Goal: Information Seeking & Learning: Learn about a topic

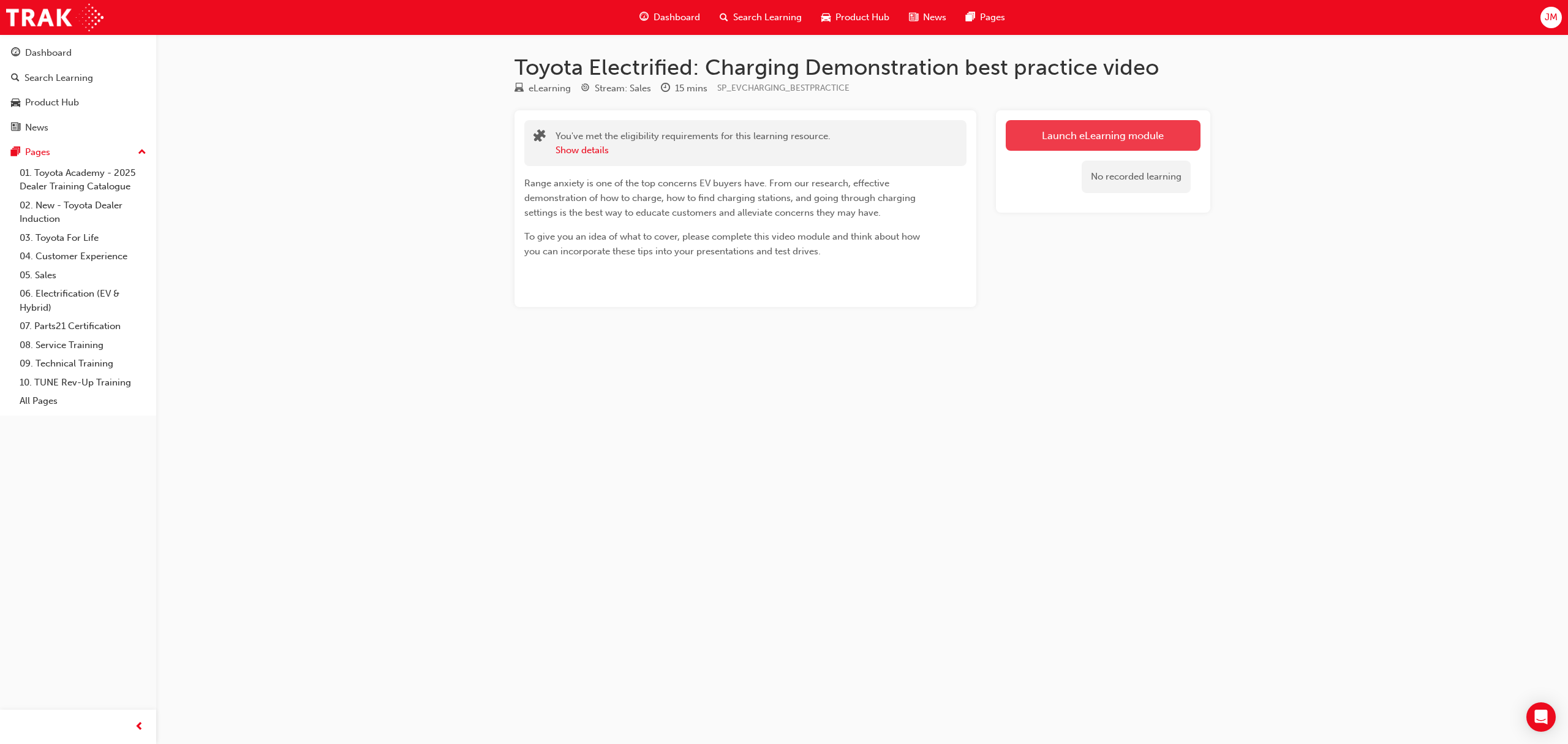
click at [1034, 139] on link "Launch eLearning module" at bounding box center [1103, 135] width 195 height 30
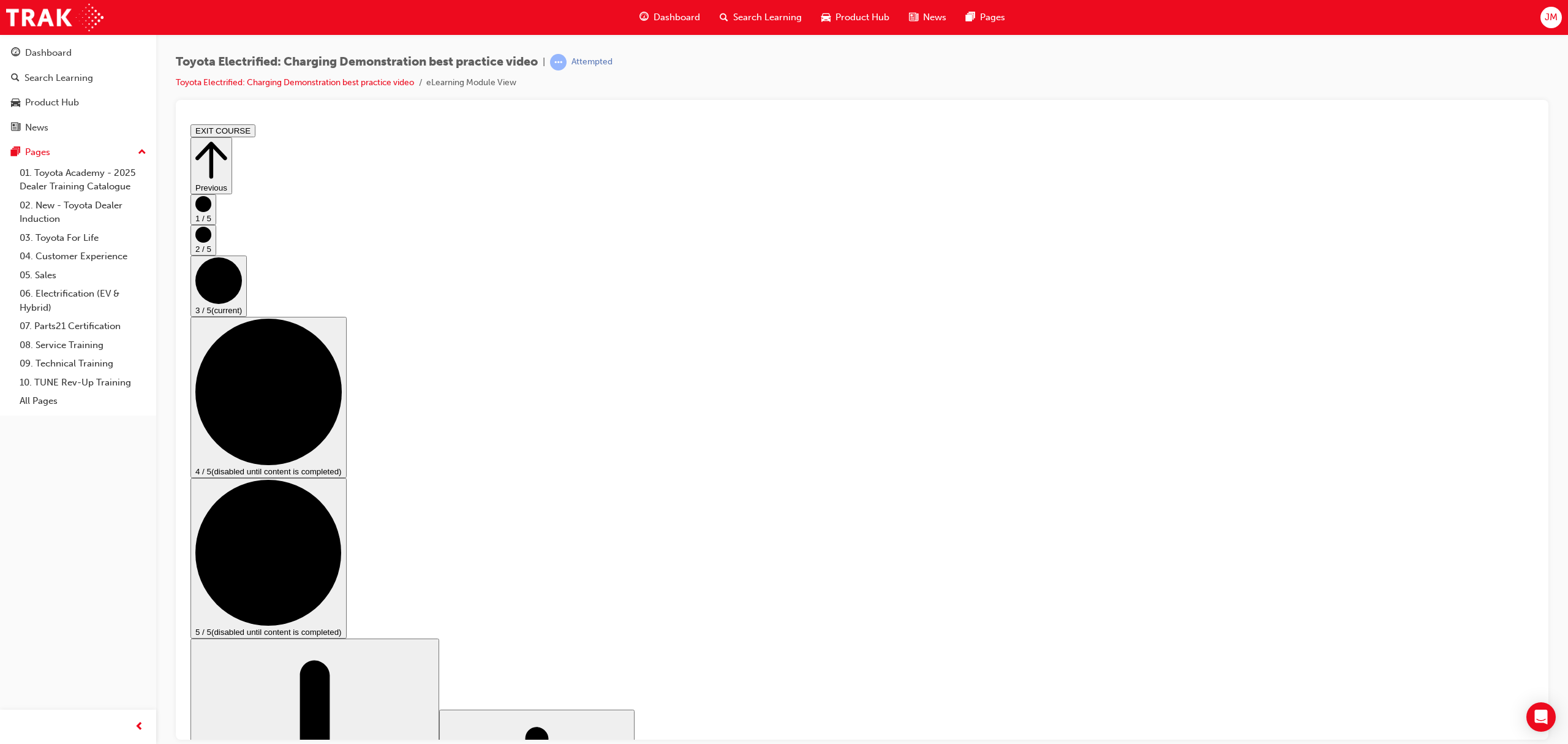
checkbox input "true"
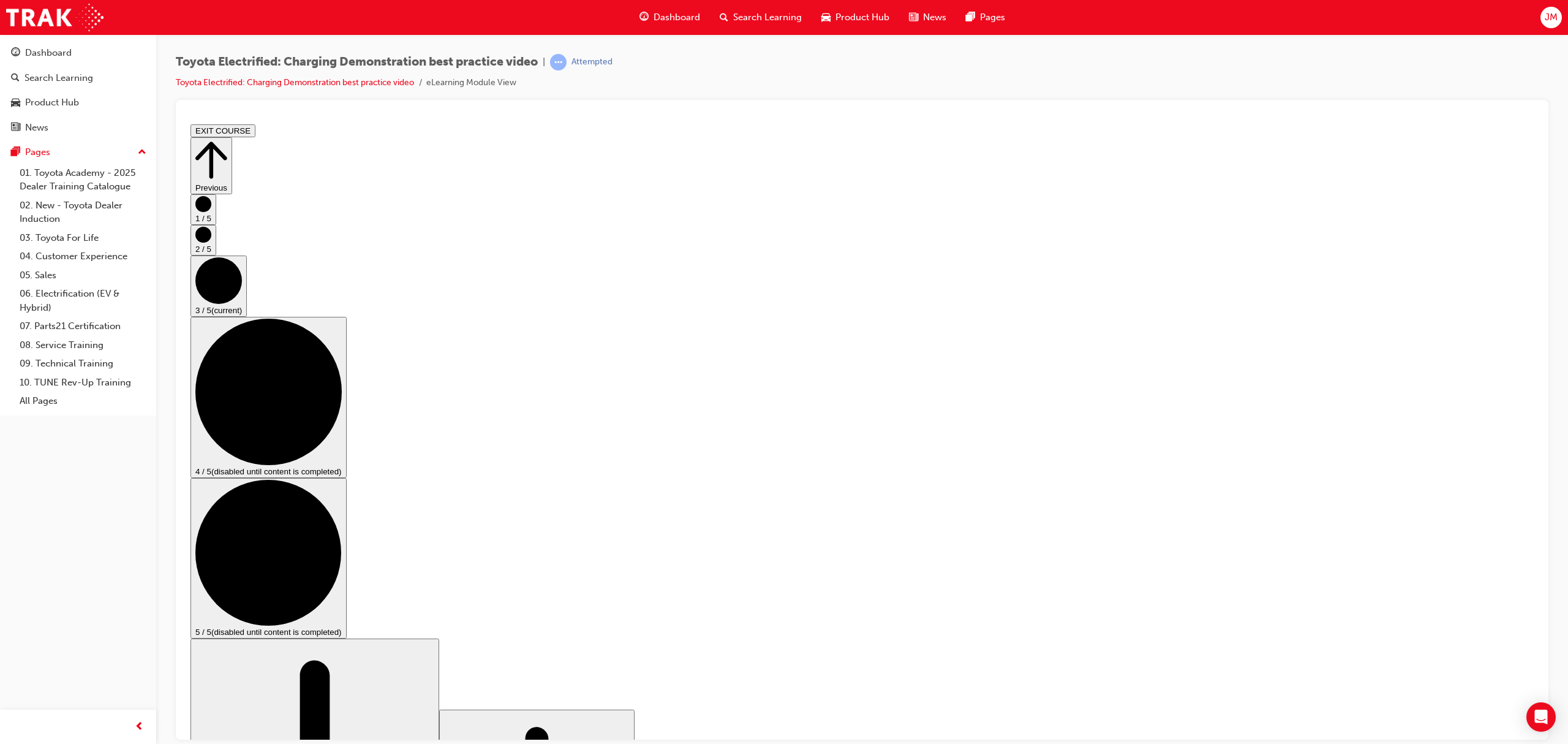
checkbox input "false"
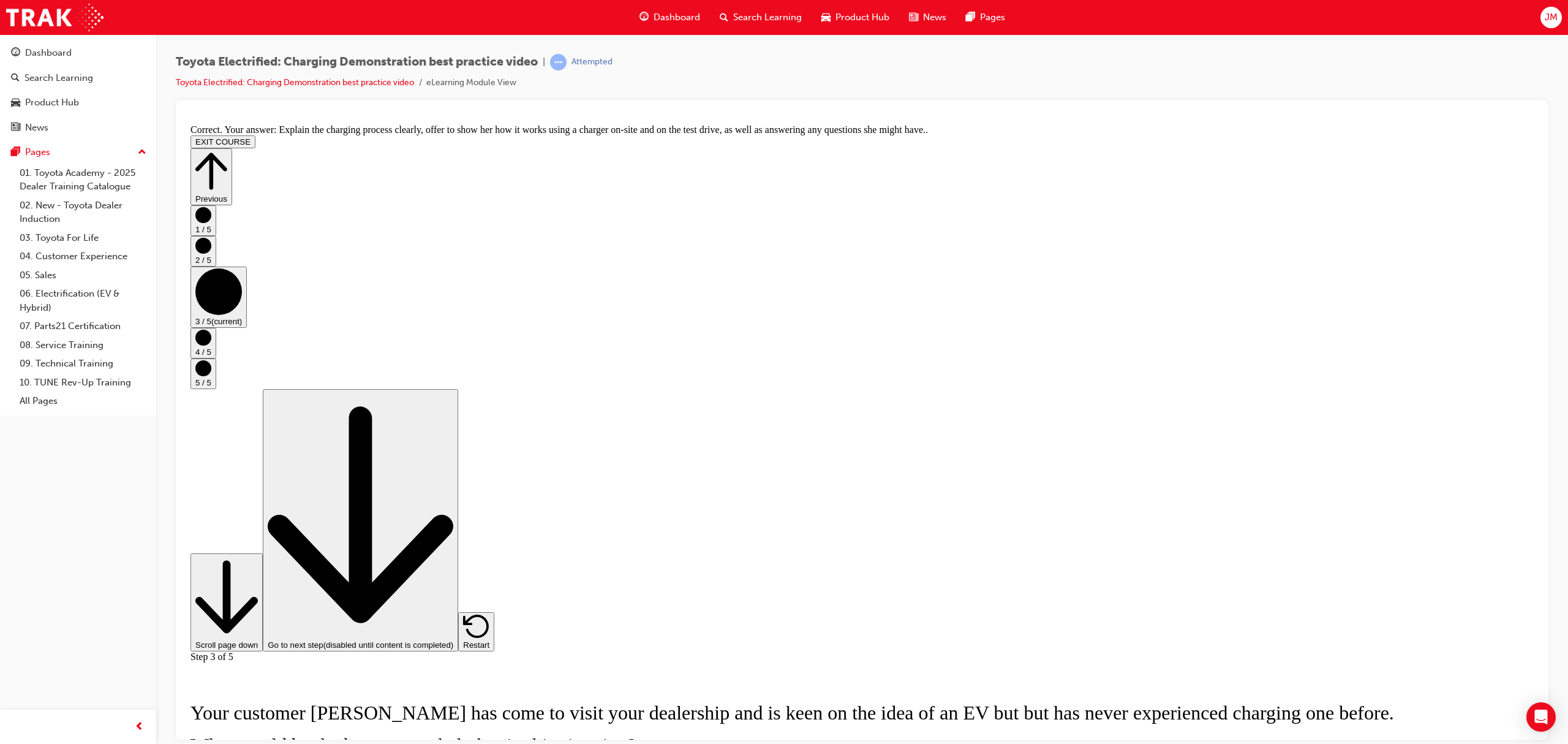
scroll to position [47, 0]
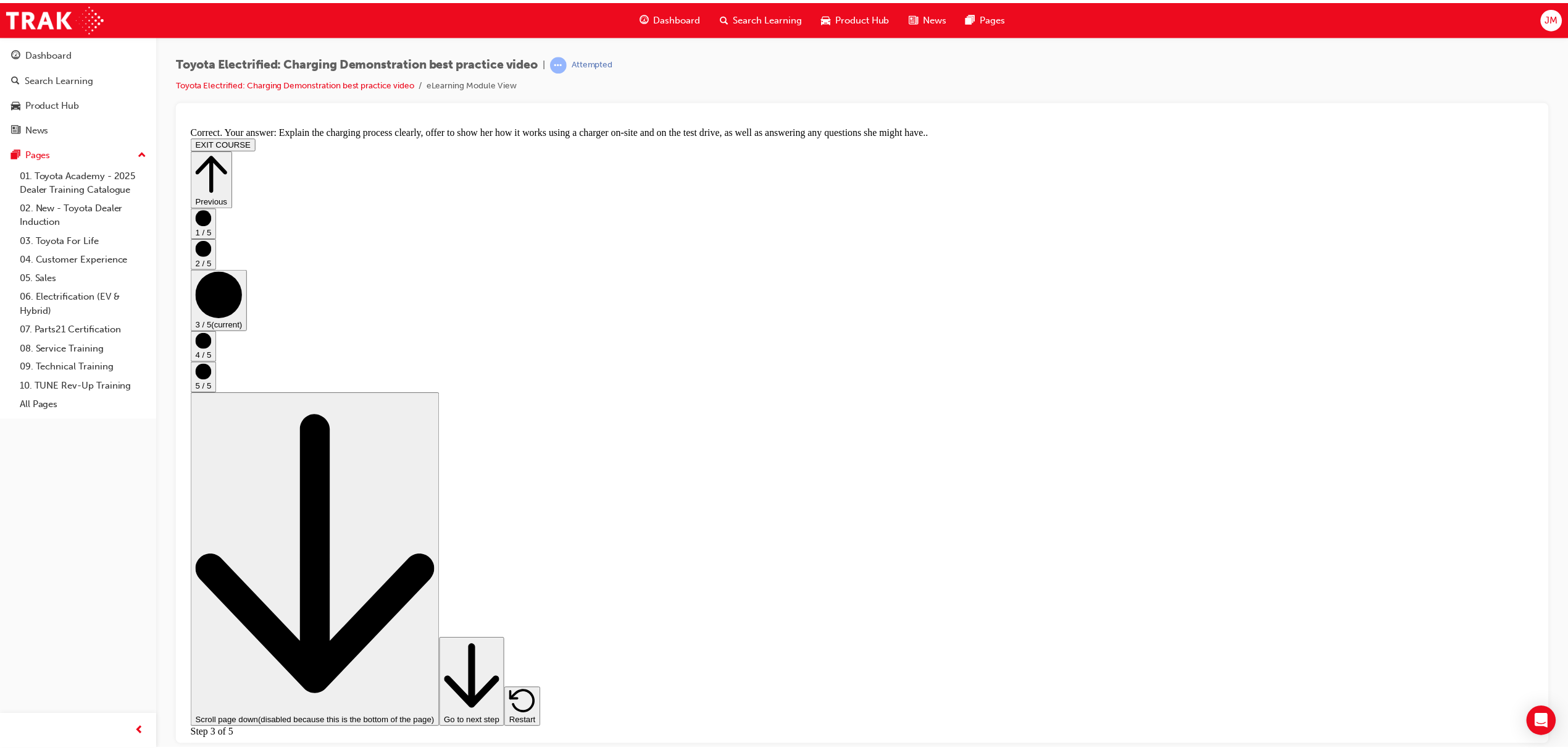
scroll to position [0, 0]
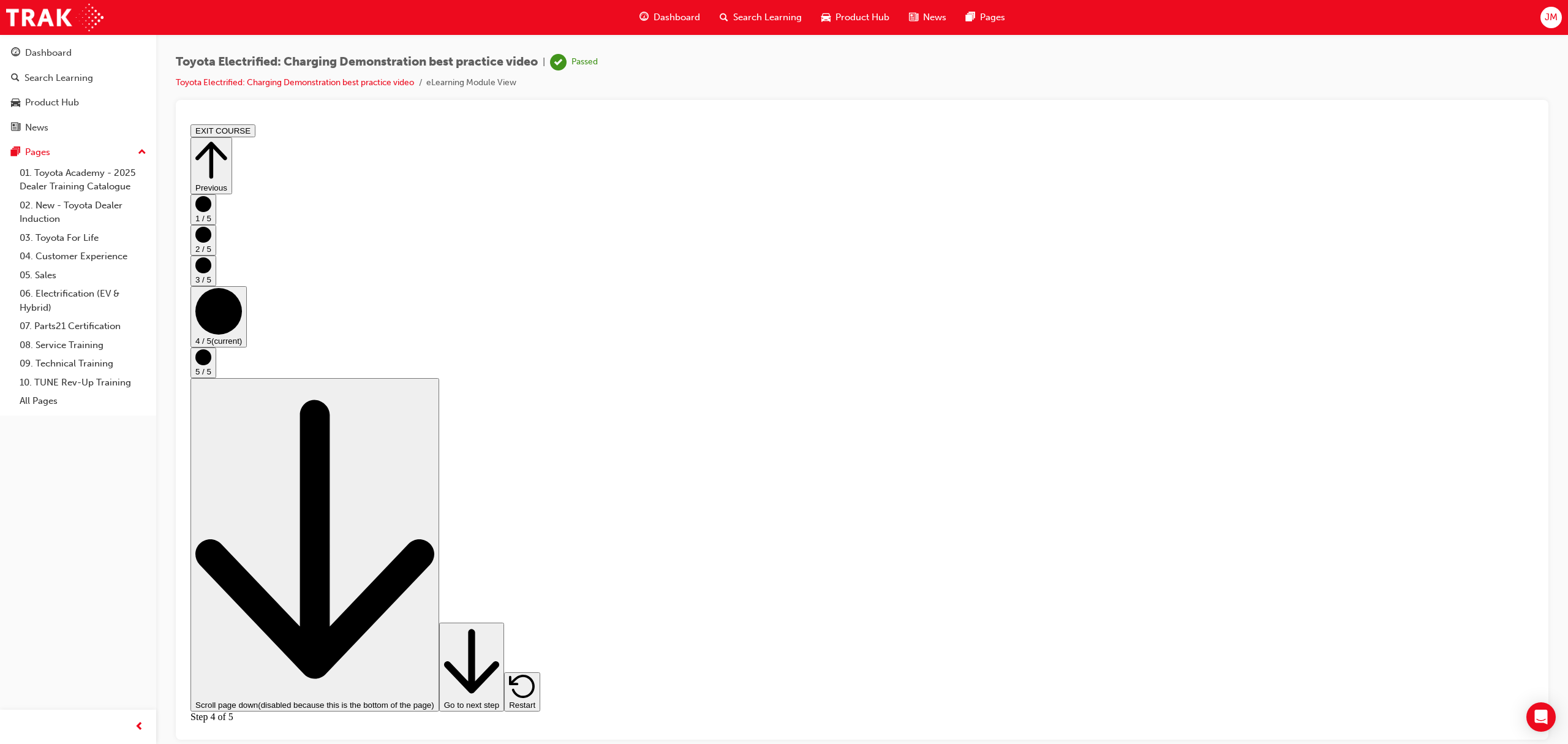
click at [232, 139] on button "Previous" at bounding box center [211, 165] width 41 height 57
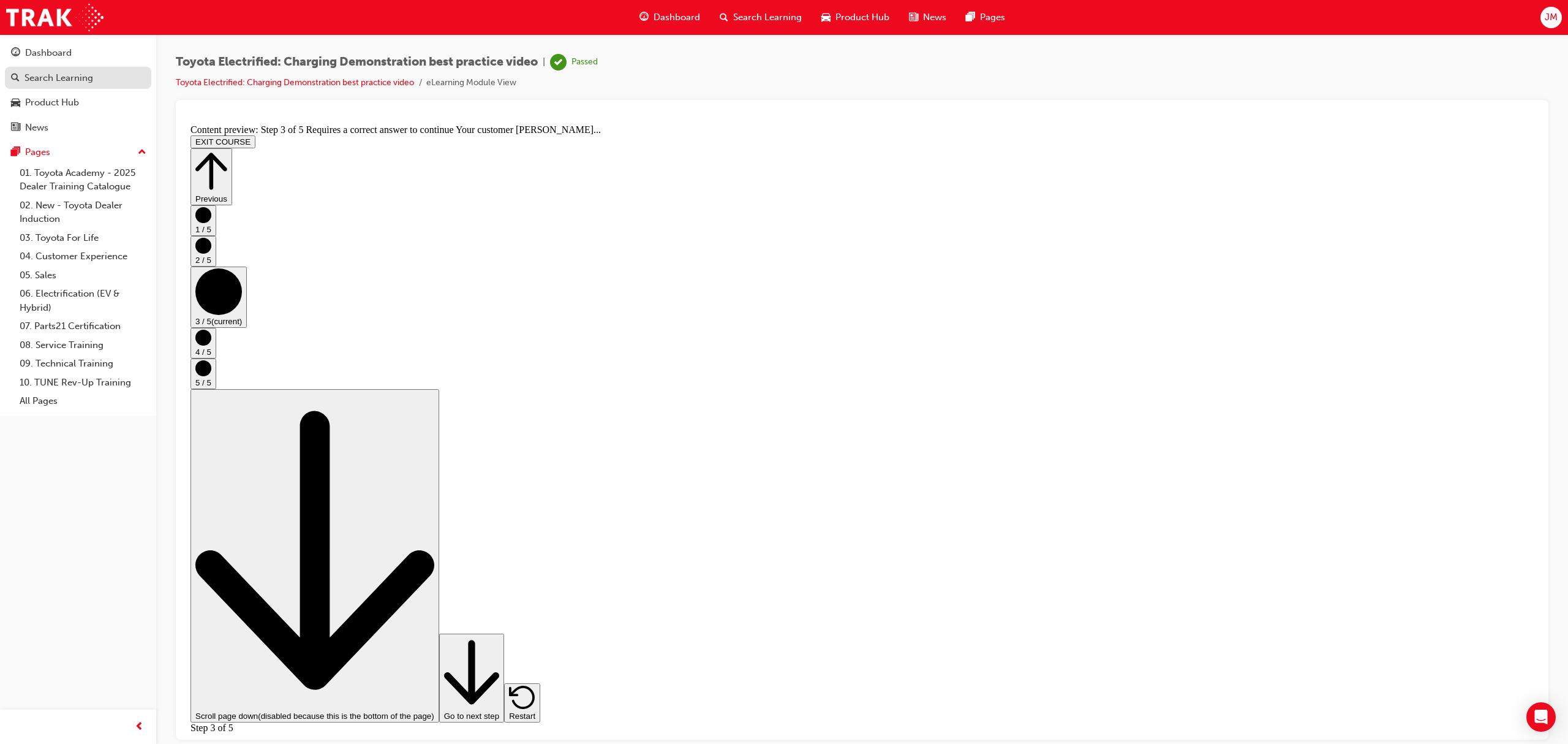
click at [81, 78] on div "Search Learning" at bounding box center [59, 78] width 69 height 14
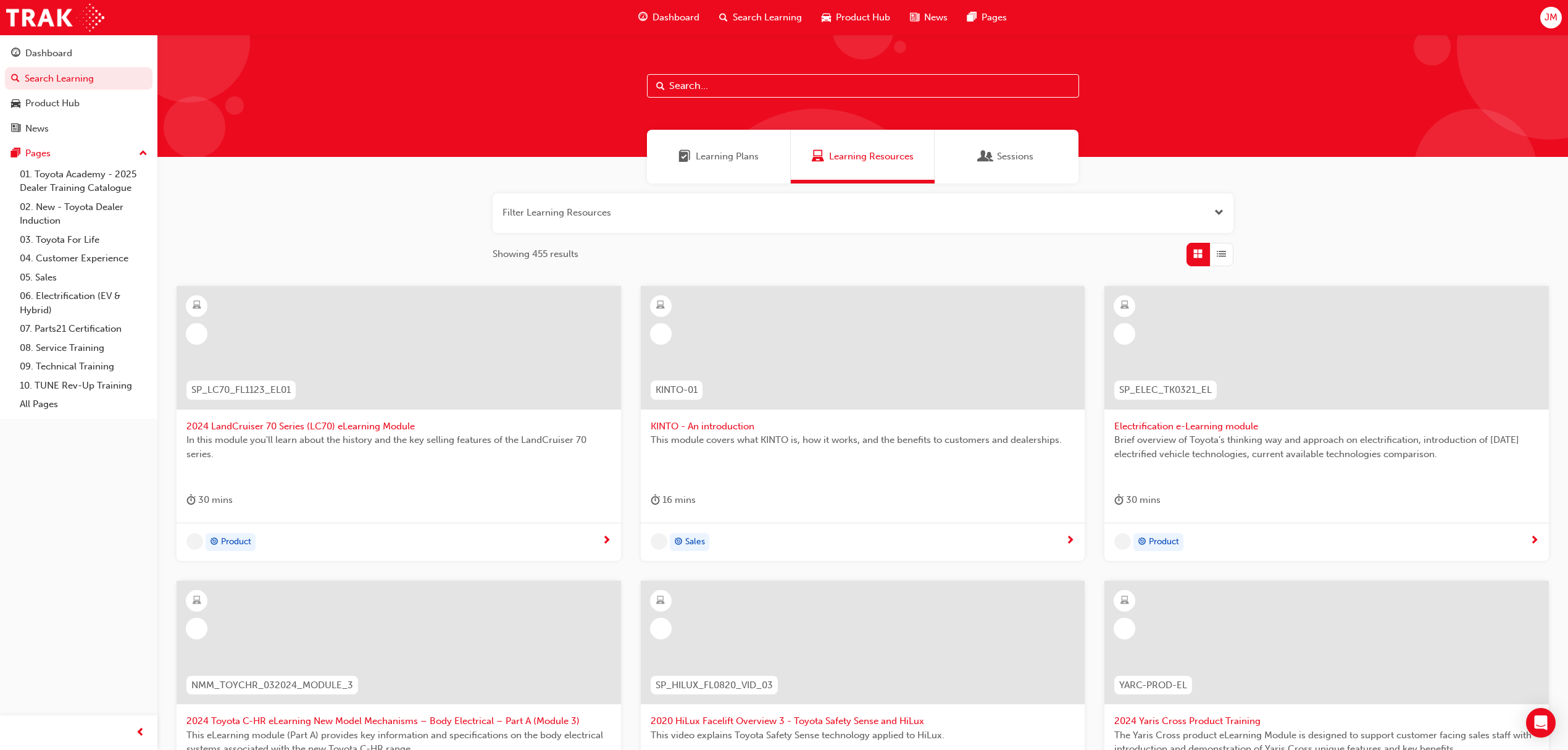
click at [715, 86] on input "text" at bounding box center [863, 86] width 432 height 23
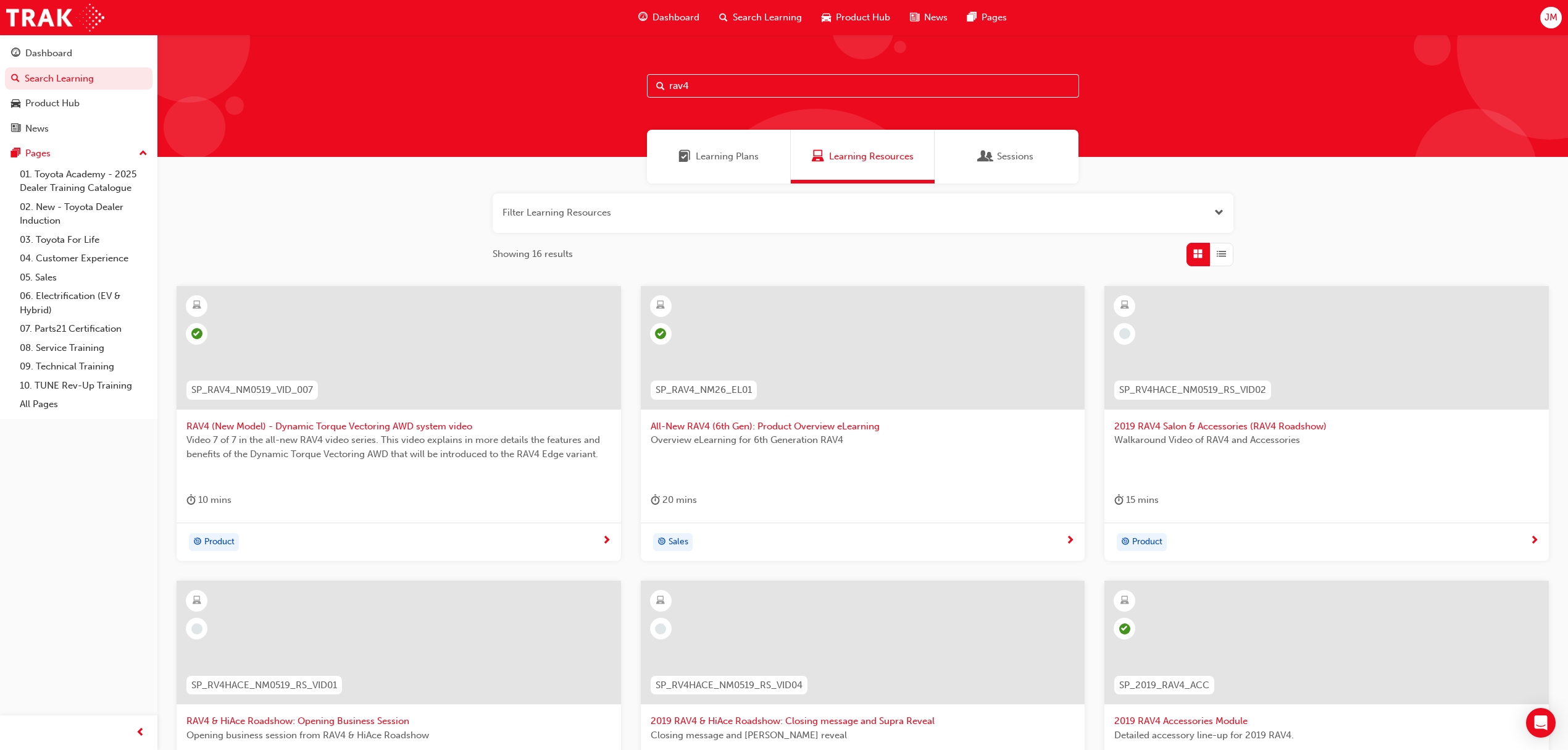
type input "rav4"
click at [827, 360] on div at bounding box center [863, 347] width 444 height 123
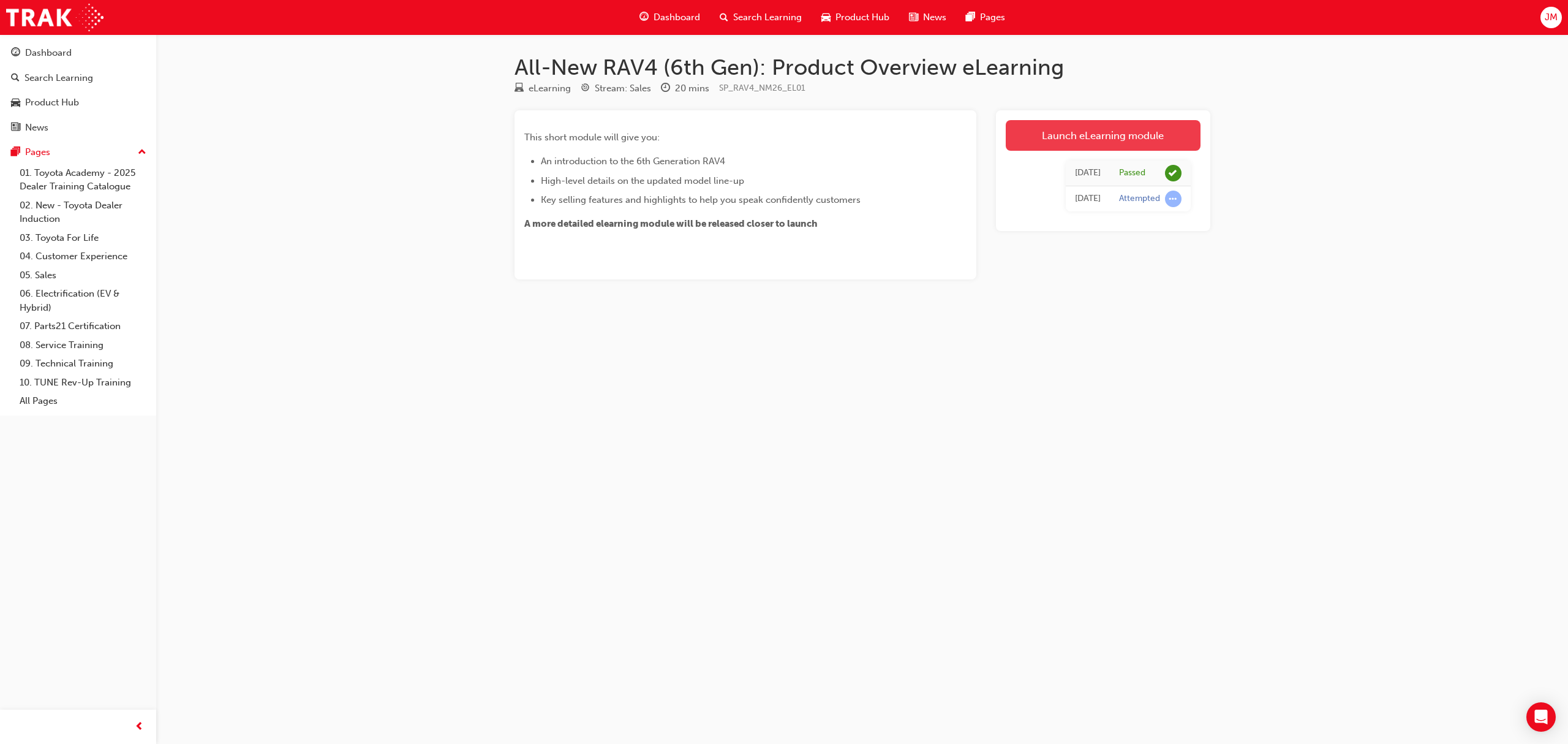
click at [1042, 137] on link "Launch eLearning module" at bounding box center [1103, 135] width 195 height 30
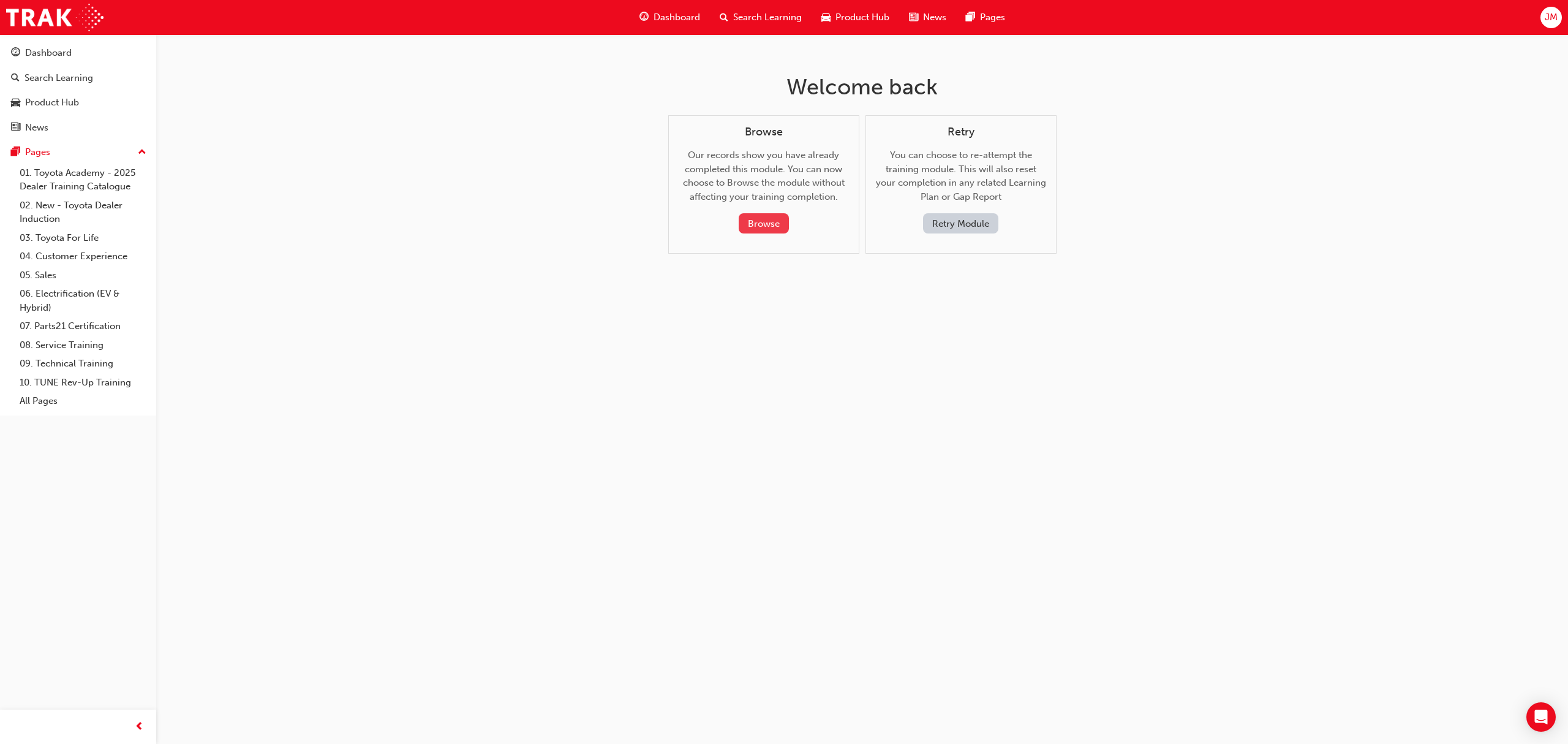
click at [761, 227] on button "Browse" at bounding box center [764, 223] width 50 height 20
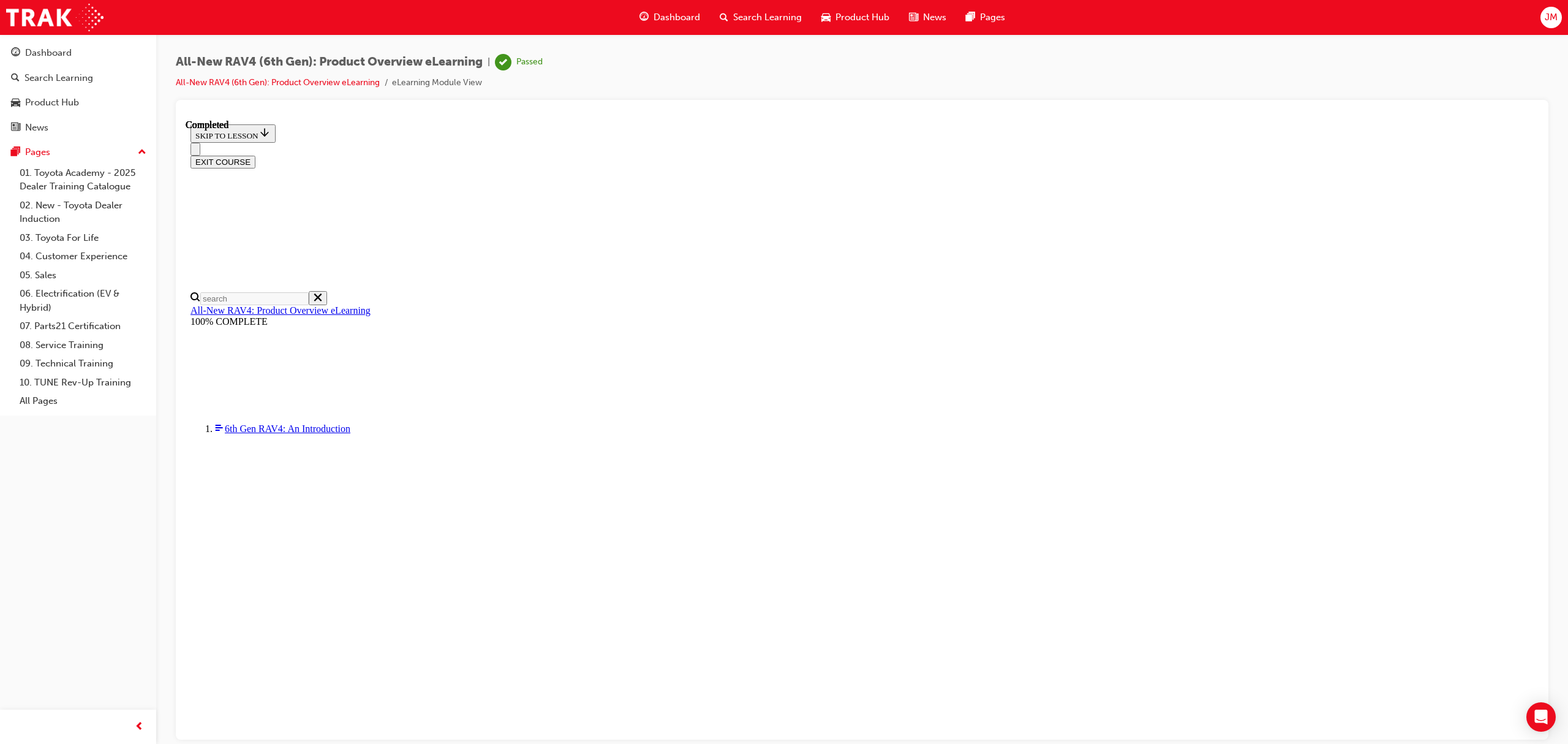
scroll to position [43, 0]
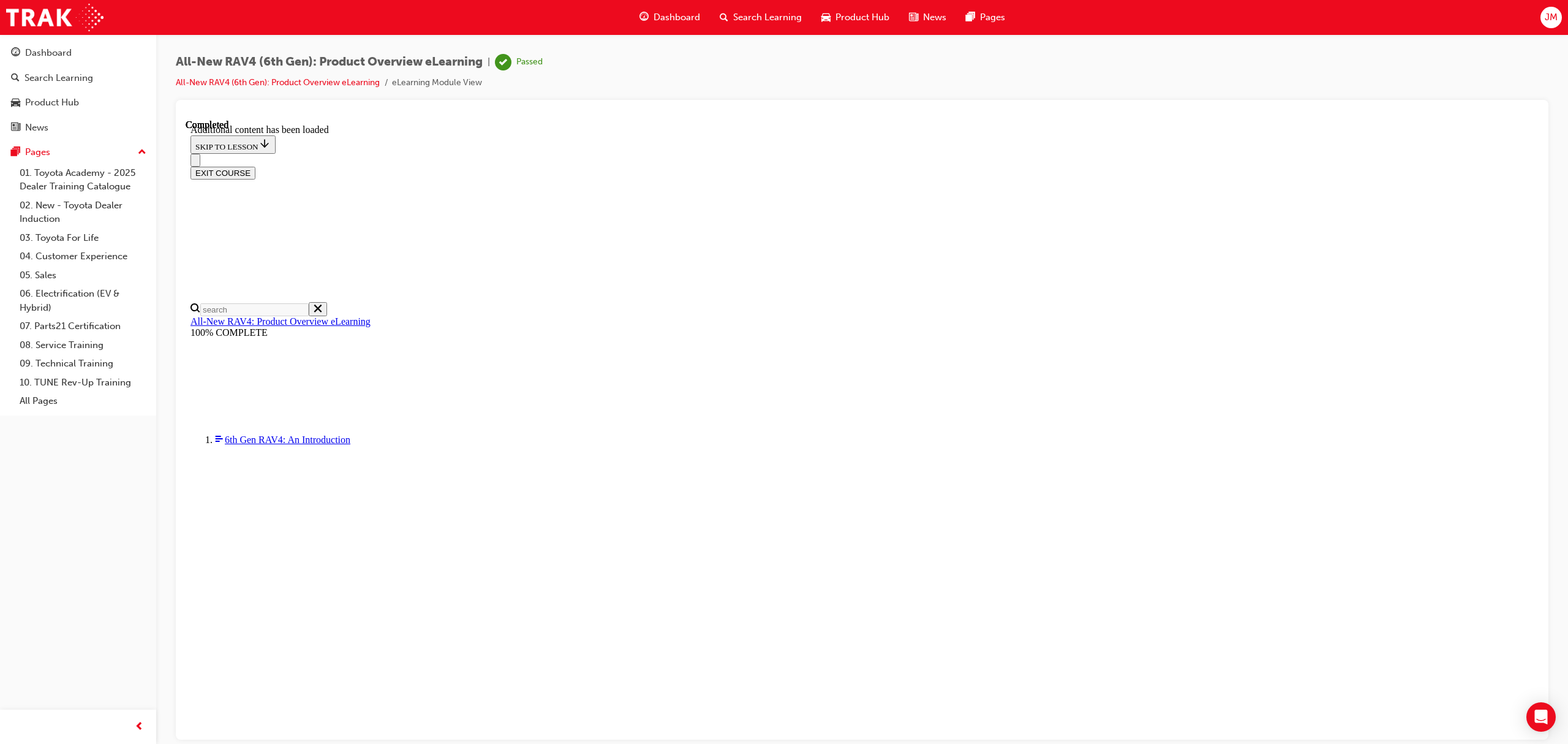
drag, startPoint x: 645, startPoint y: 251, endPoint x: 846, endPoint y: 378, distance: 237.8
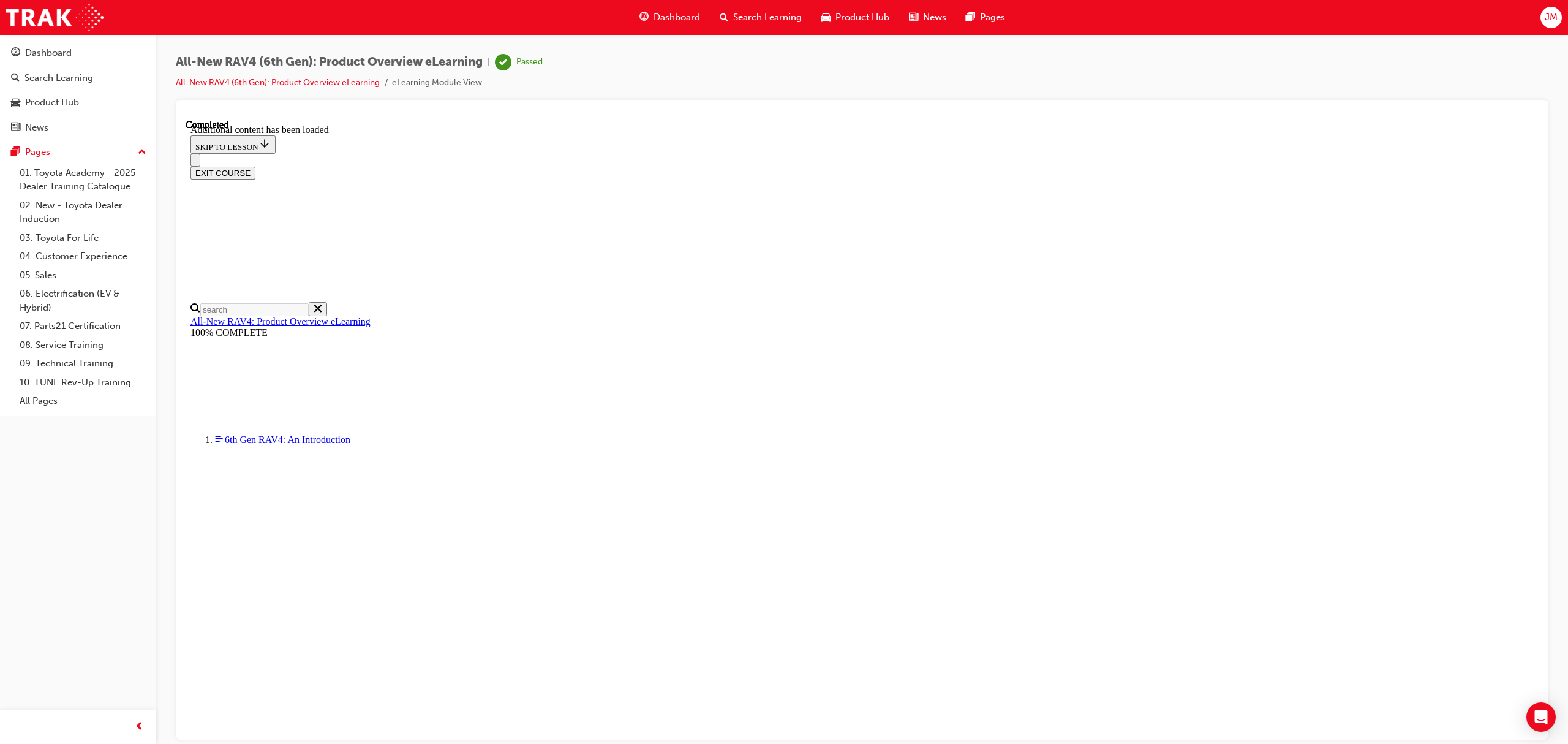
scroll to position [2197, 0]
